Goal: Use online tool/utility

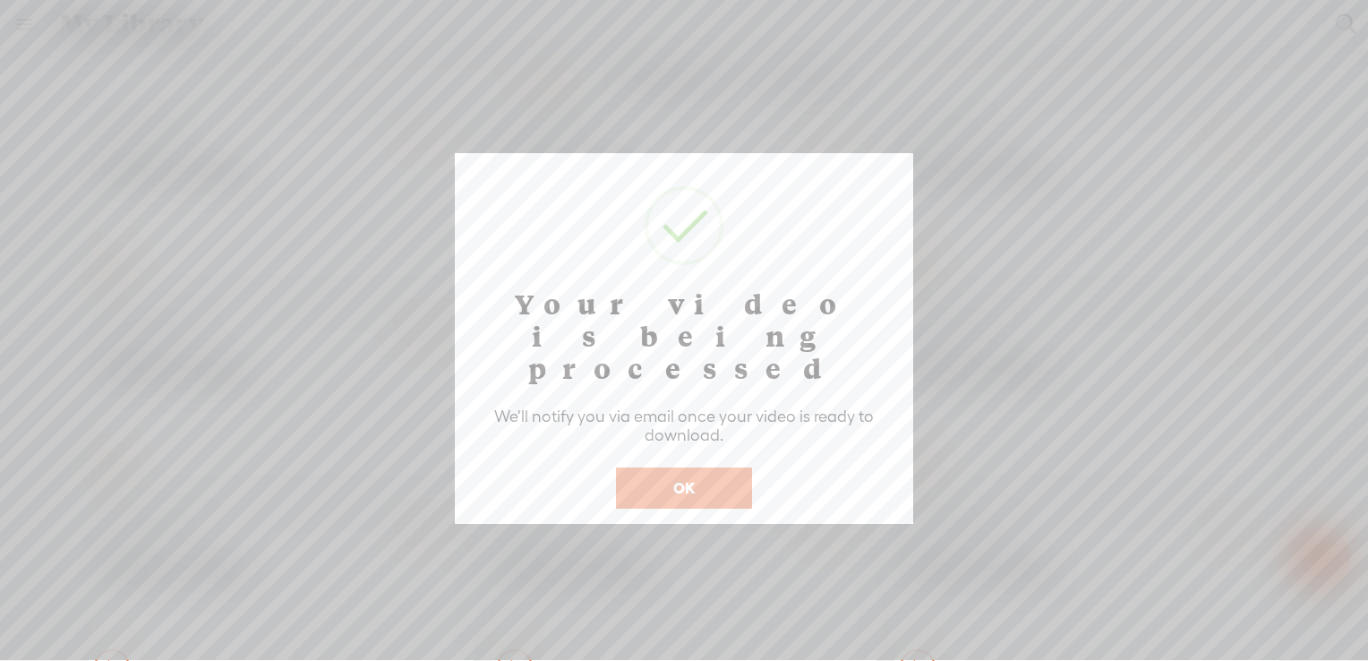
click at [669, 467] on button "OK" at bounding box center [684, 487] width 136 height 41
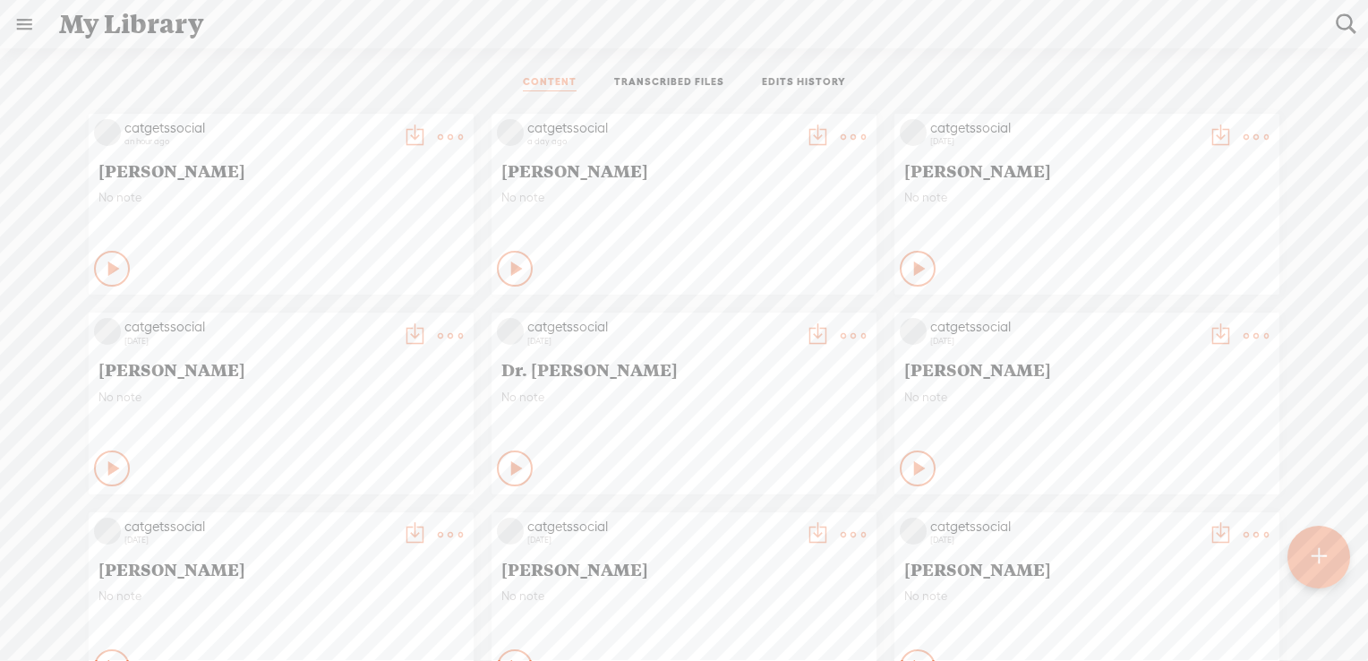
click at [1312, 549] on t at bounding box center [1319, 556] width 15 height 39
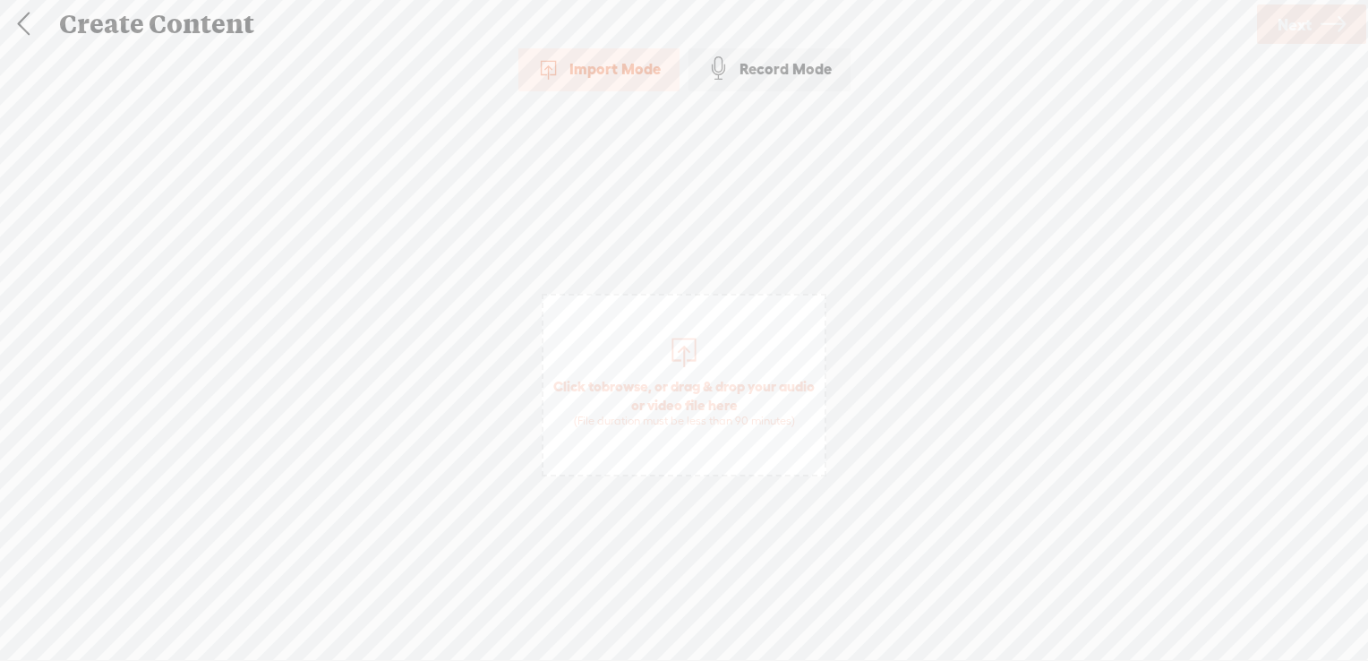
click at [645, 382] on span "browse" at bounding box center [625, 386] width 47 height 16
click at [1273, 21] on link "Next" at bounding box center [1311, 23] width 109 height 39
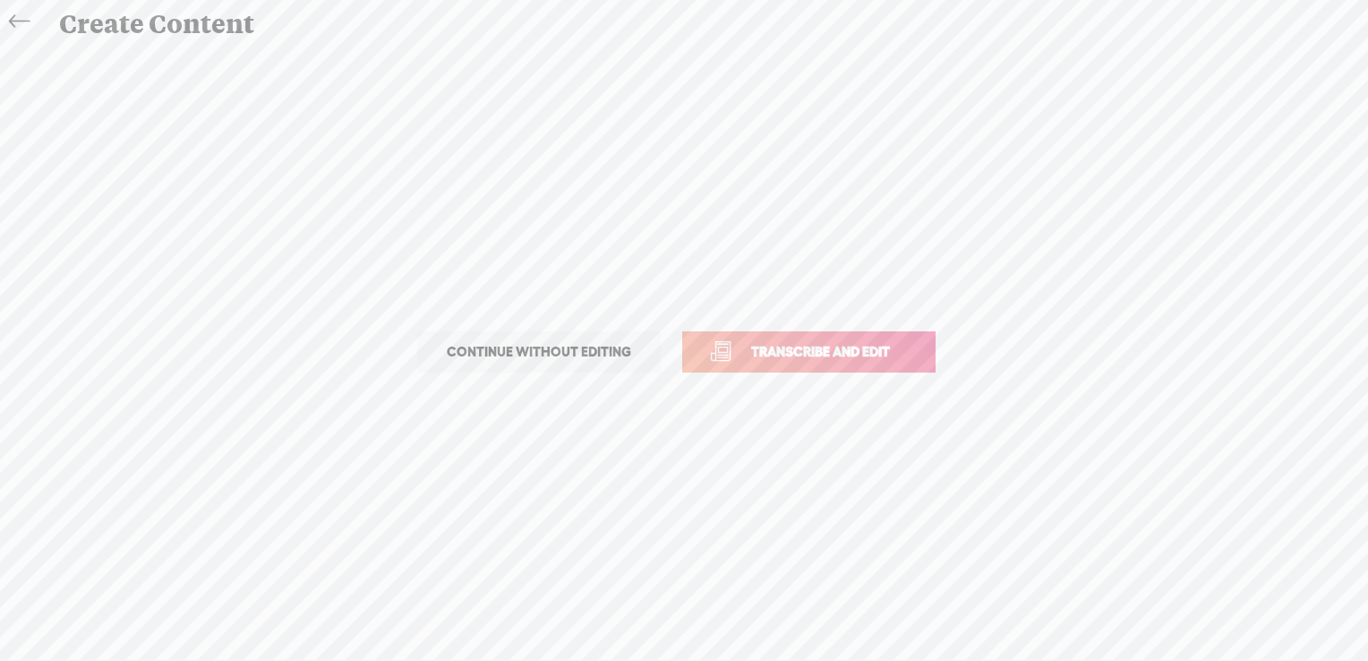
click at [839, 358] on span "Transcribe and edit" at bounding box center [820, 351] width 176 height 21
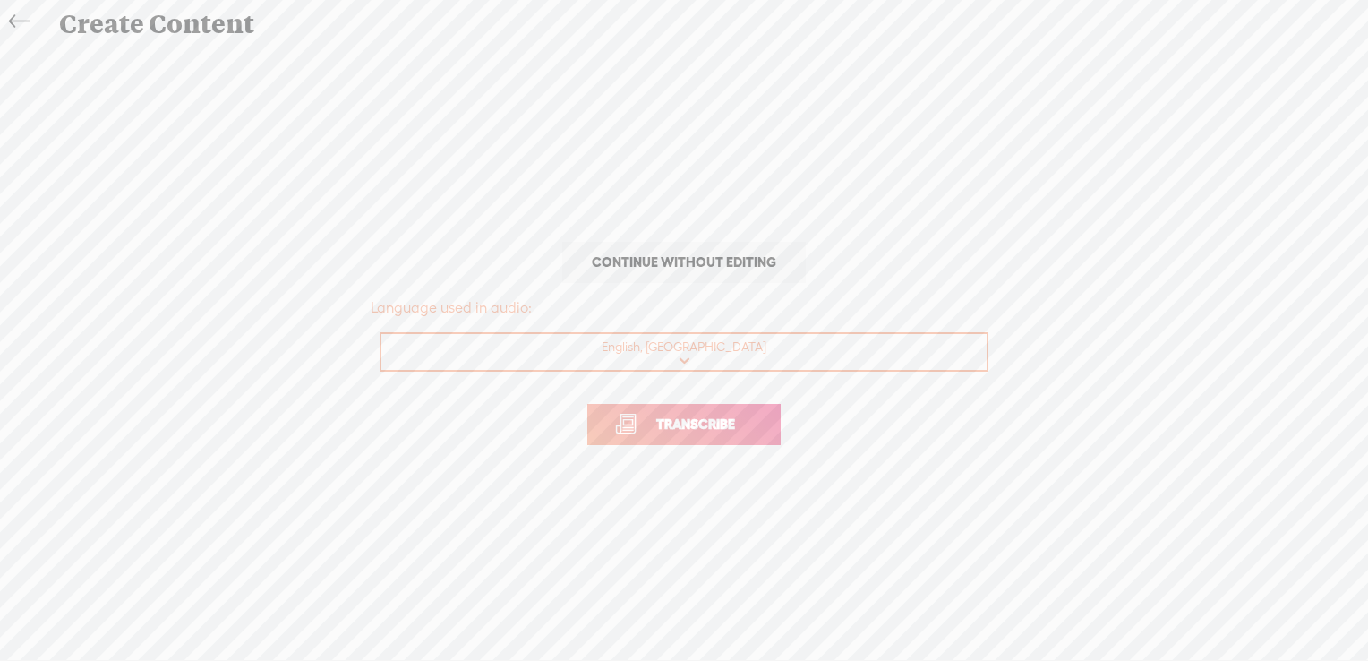
click at [712, 423] on span "Transcribe" at bounding box center [695, 424] width 116 height 21
